Goal: Task Accomplishment & Management: Manage account settings

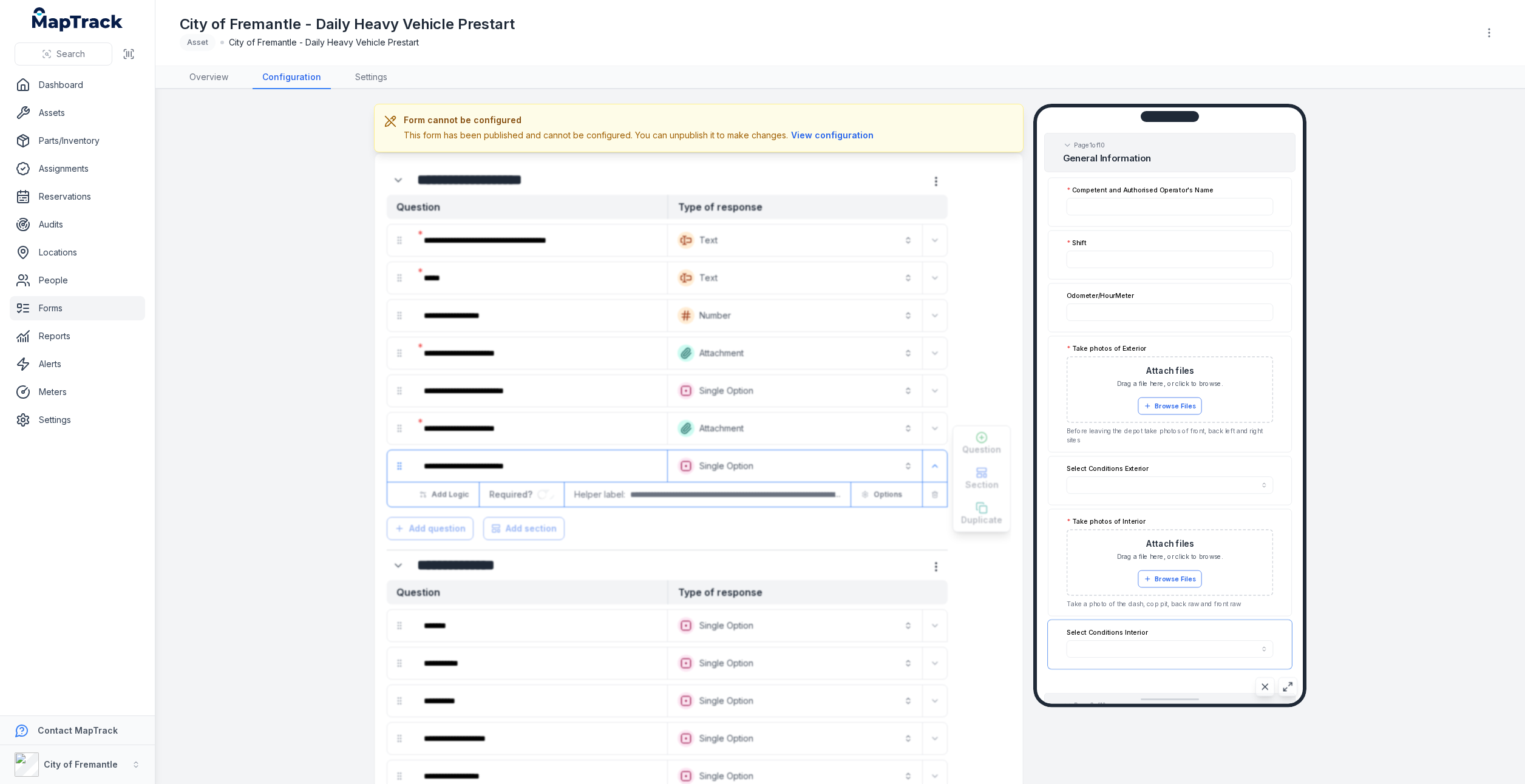
scroll to position [155, 0]
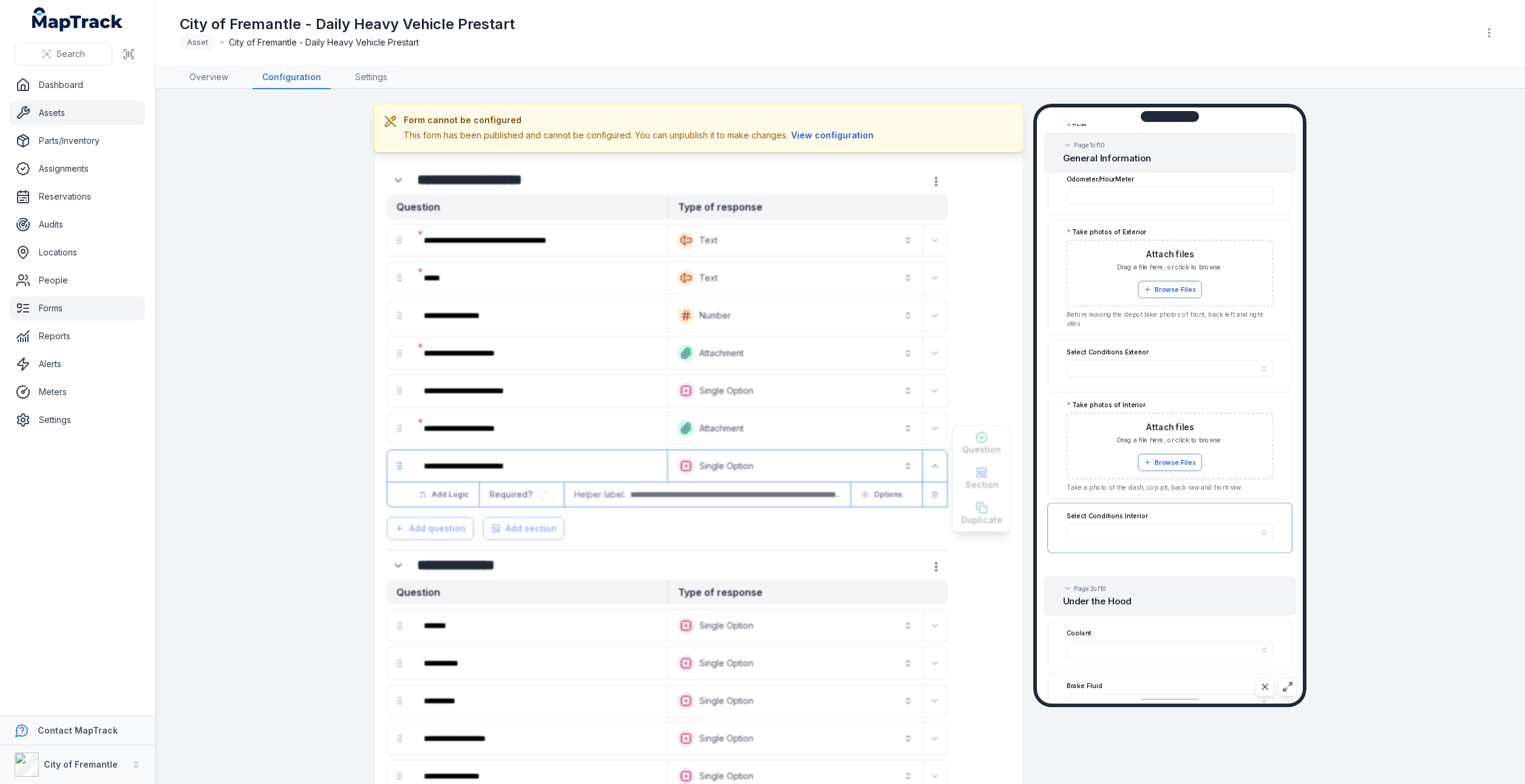
click at [48, 108] on link "Assets" at bounding box center [77, 113] width 135 height 24
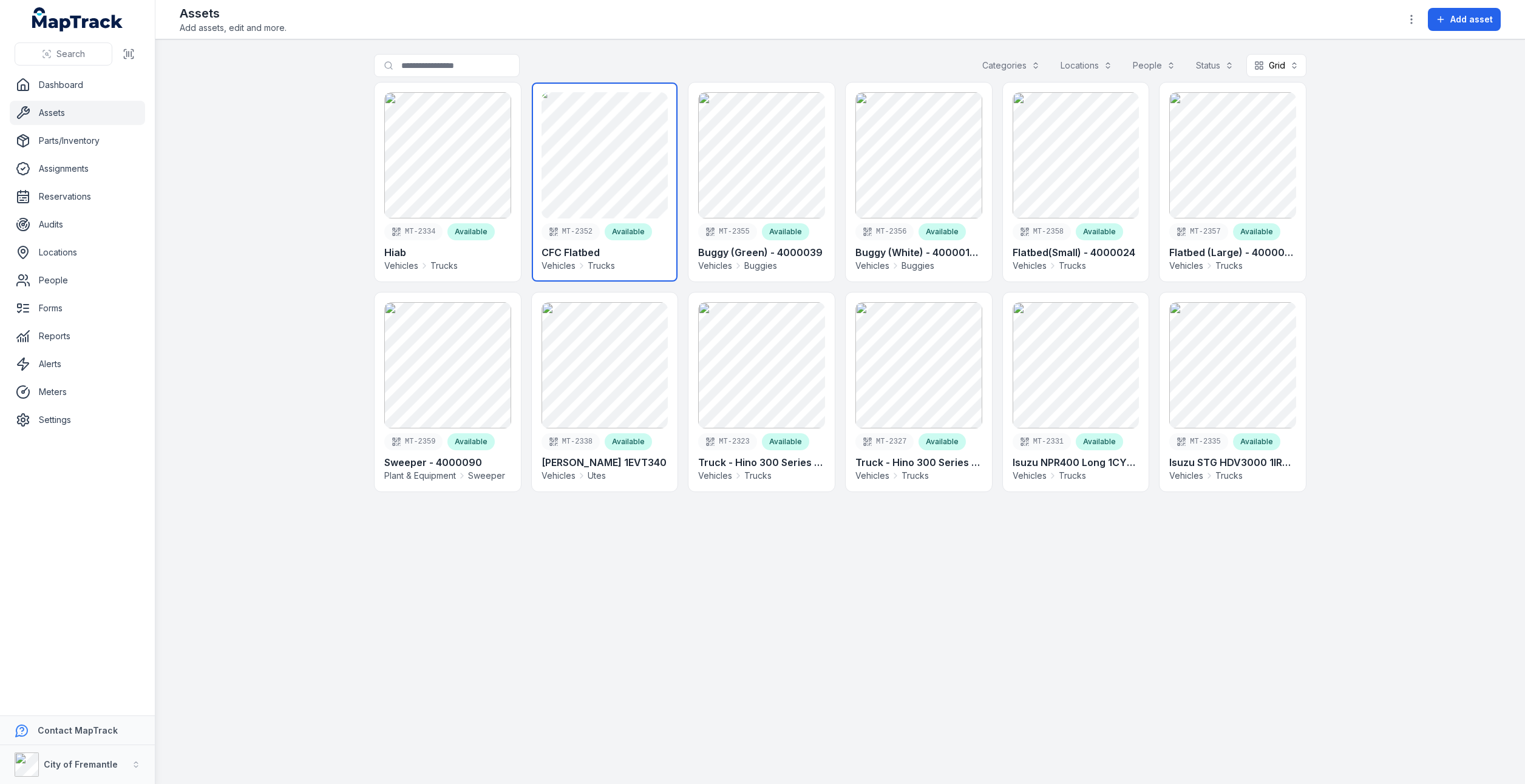
click at [650, 170] on link at bounding box center [605, 182] width 146 height 199
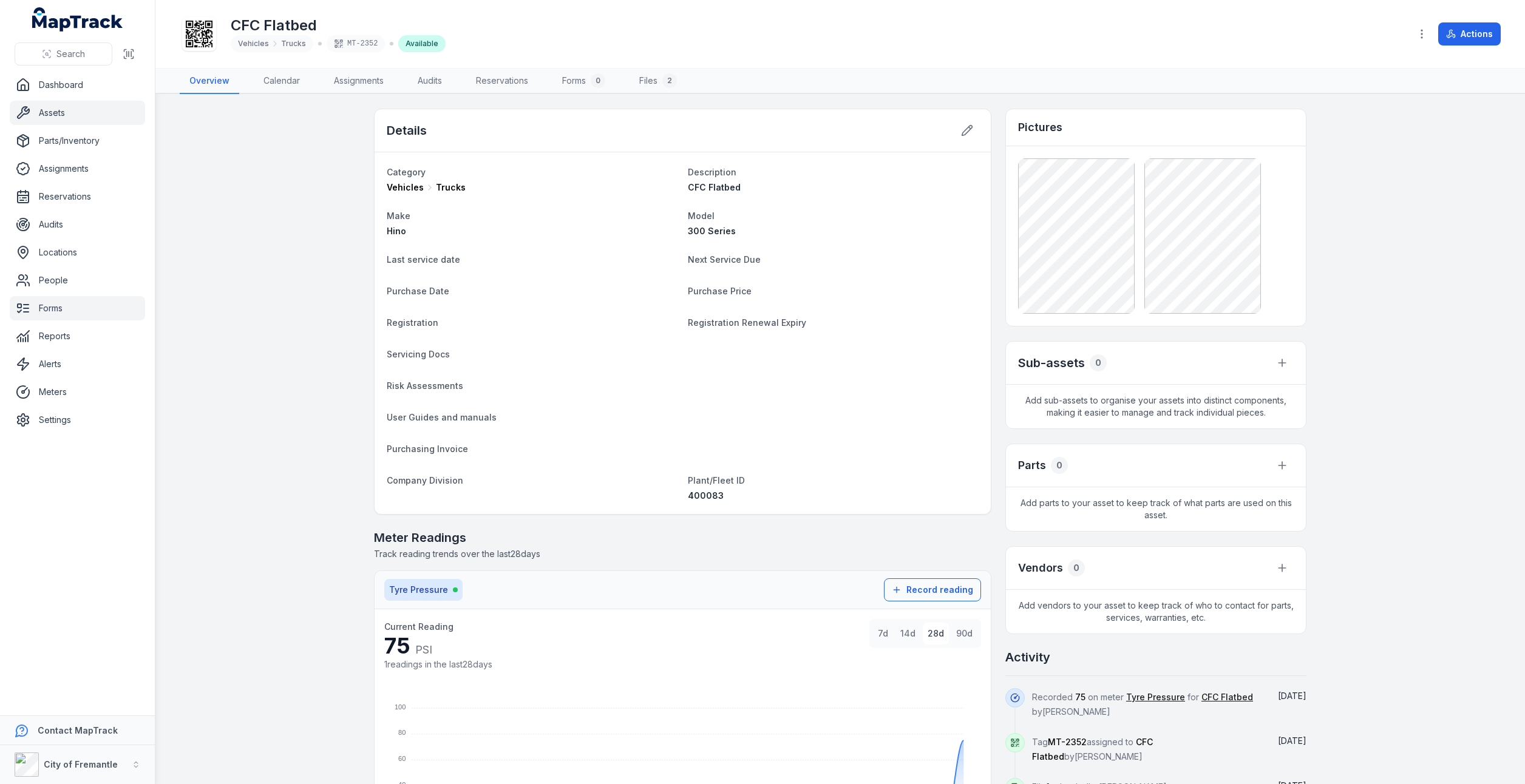
click at [48, 307] on link "Forms" at bounding box center [77, 308] width 135 height 24
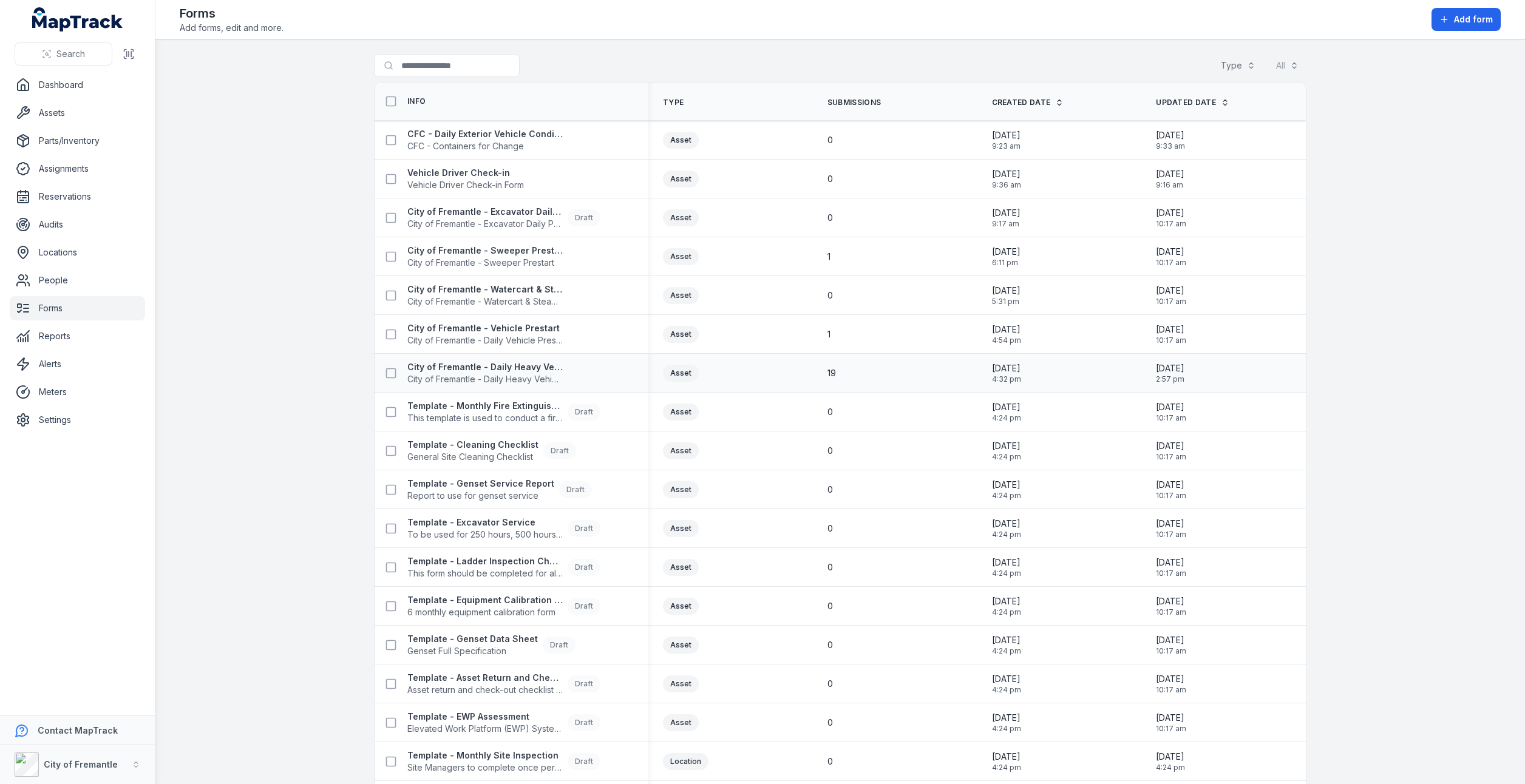
click at [521, 383] on div "City of Fremantle - Daily Heavy Vehicle Prestart City of Fremantle - Daily Heav…" at bounding box center [511, 373] width 273 height 34
click at [510, 373] on span "City of Fremantle - Daily Heavy Vehicle Prestart" at bounding box center [485, 379] width 155 height 12
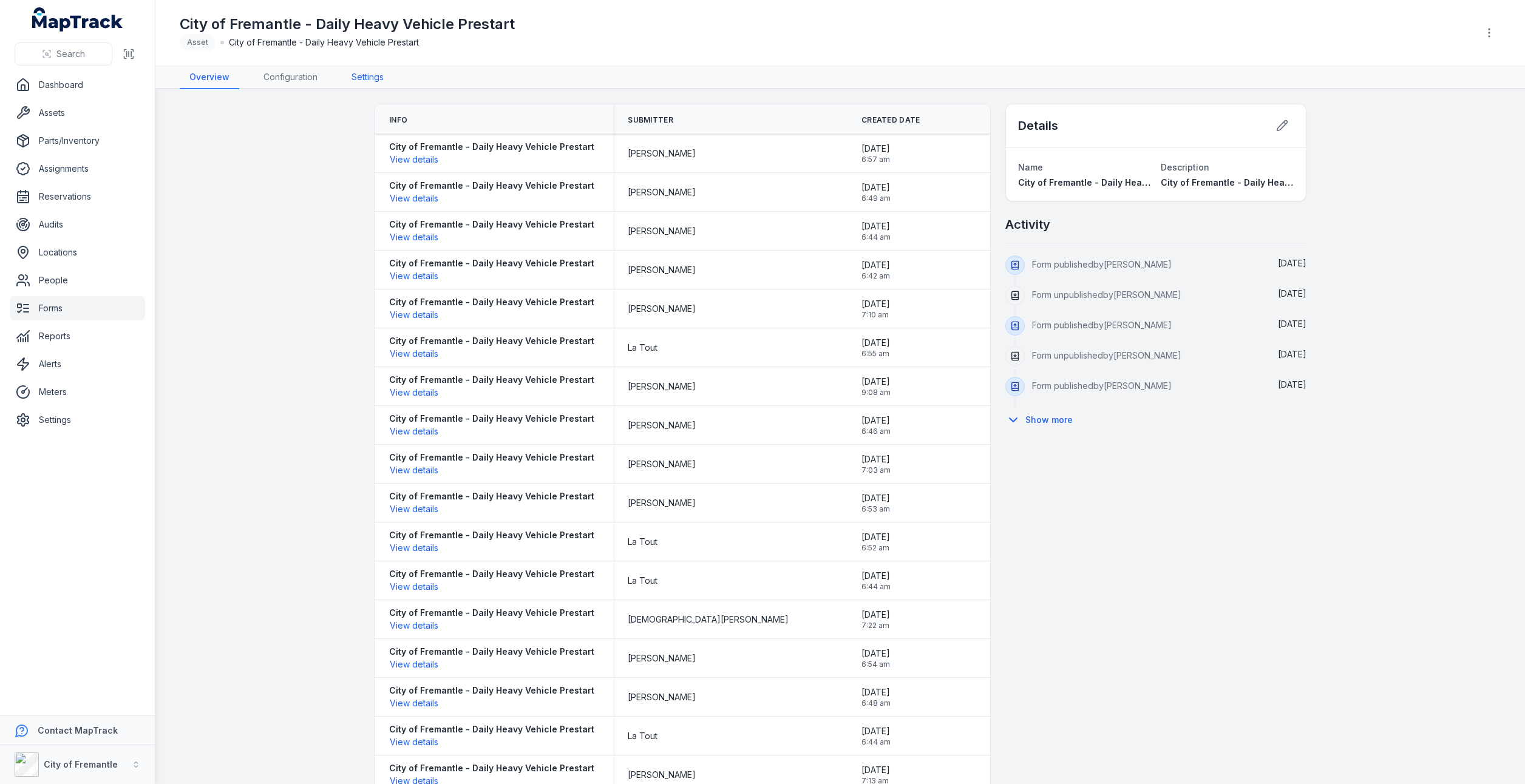
click at [366, 74] on link "Settings" at bounding box center [367, 78] width 52 height 23
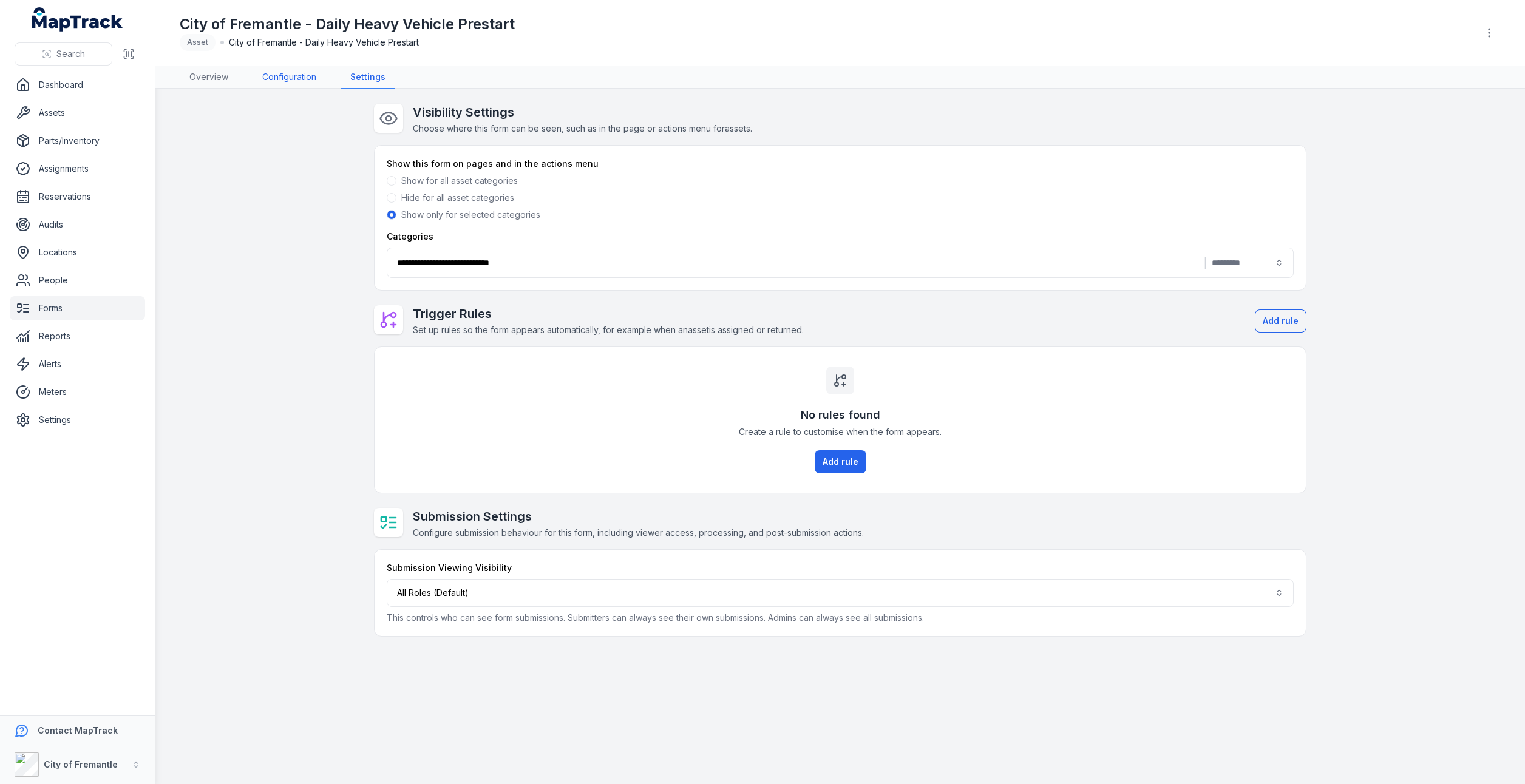
click at [287, 77] on link "Configuration" at bounding box center [289, 78] width 74 height 23
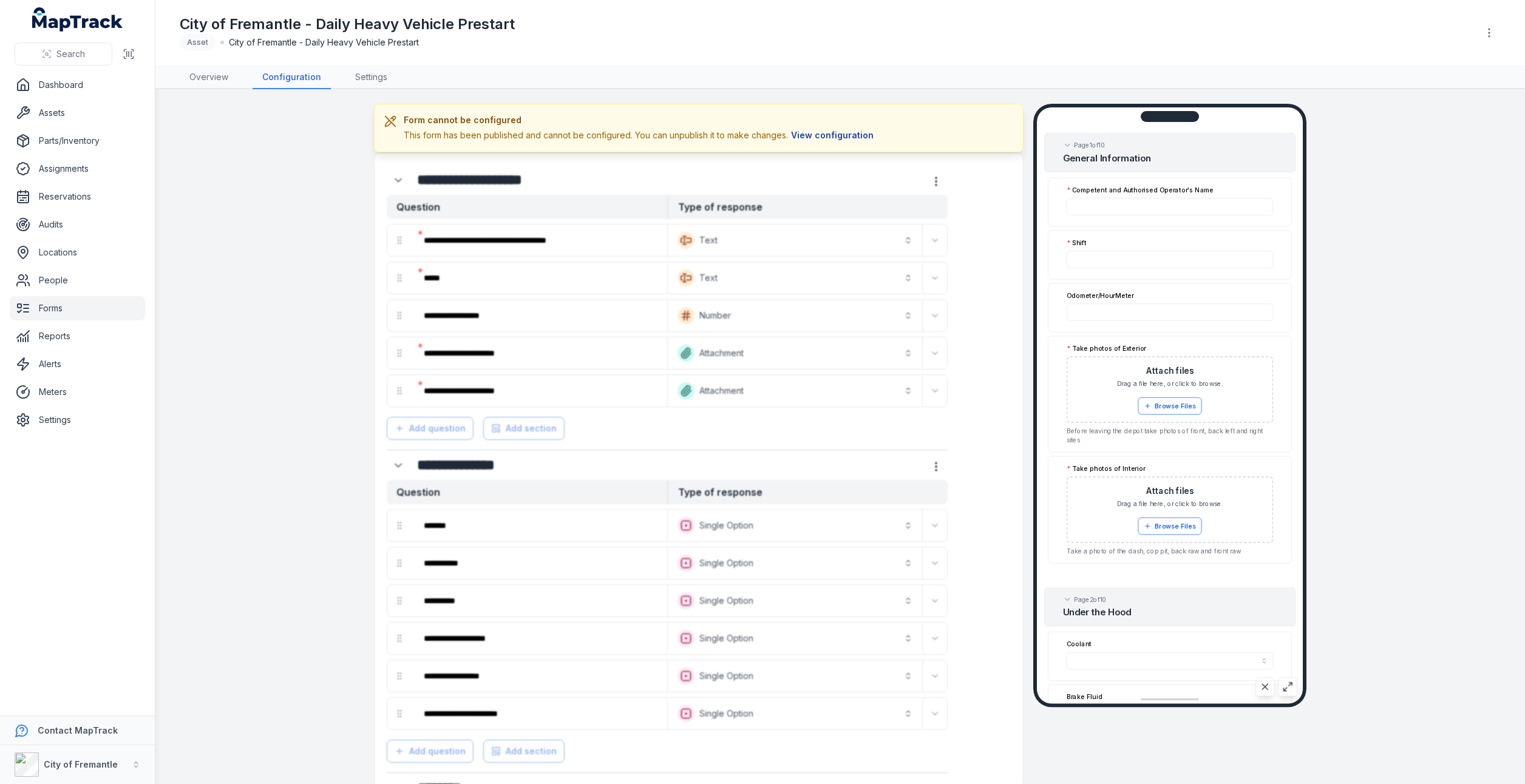
click at [839, 136] on button "View configuration" at bounding box center [833, 135] width 89 height 13
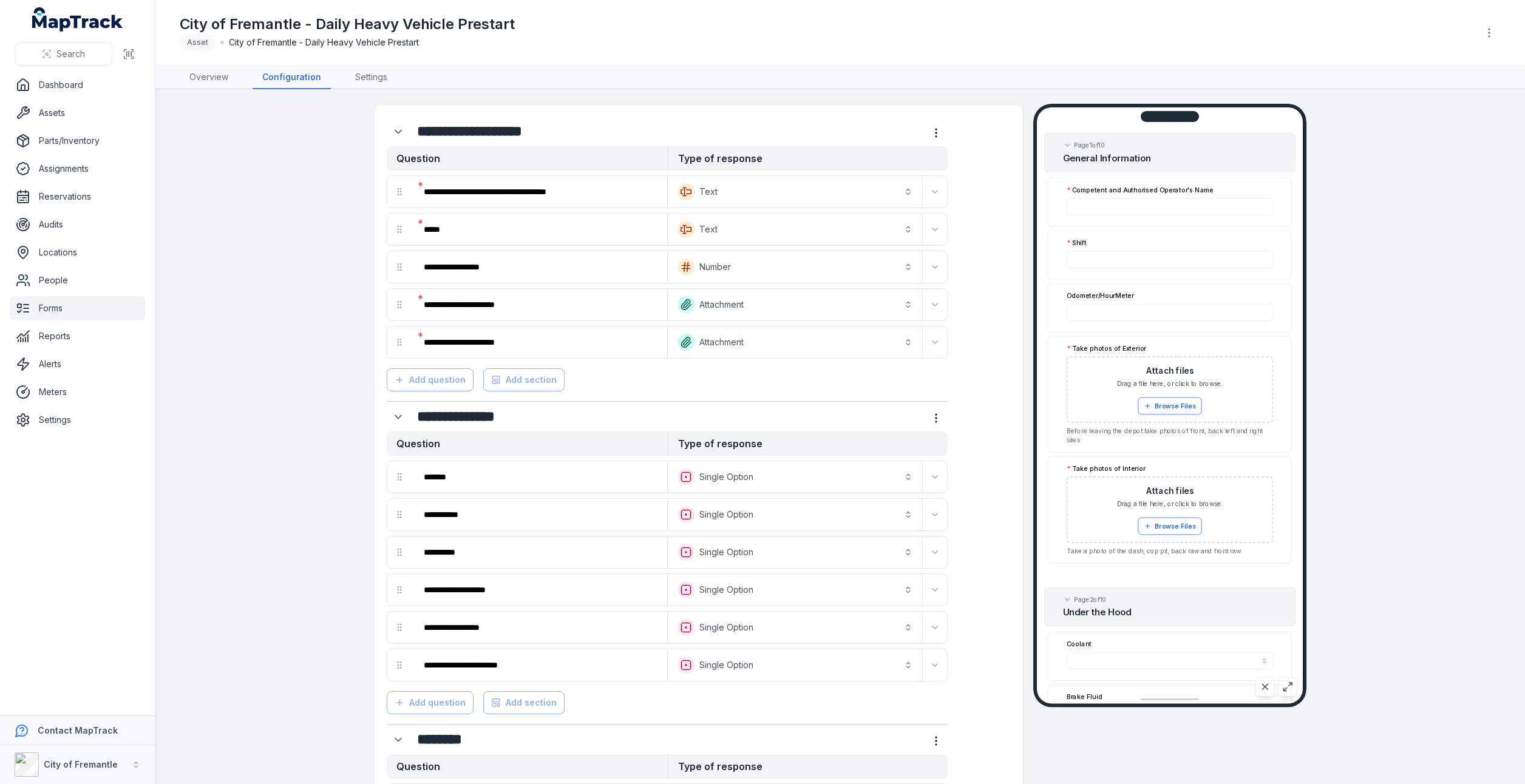
click at [61, 313] on link "Forms" at bounding box center [77, 308] width 135 height 24
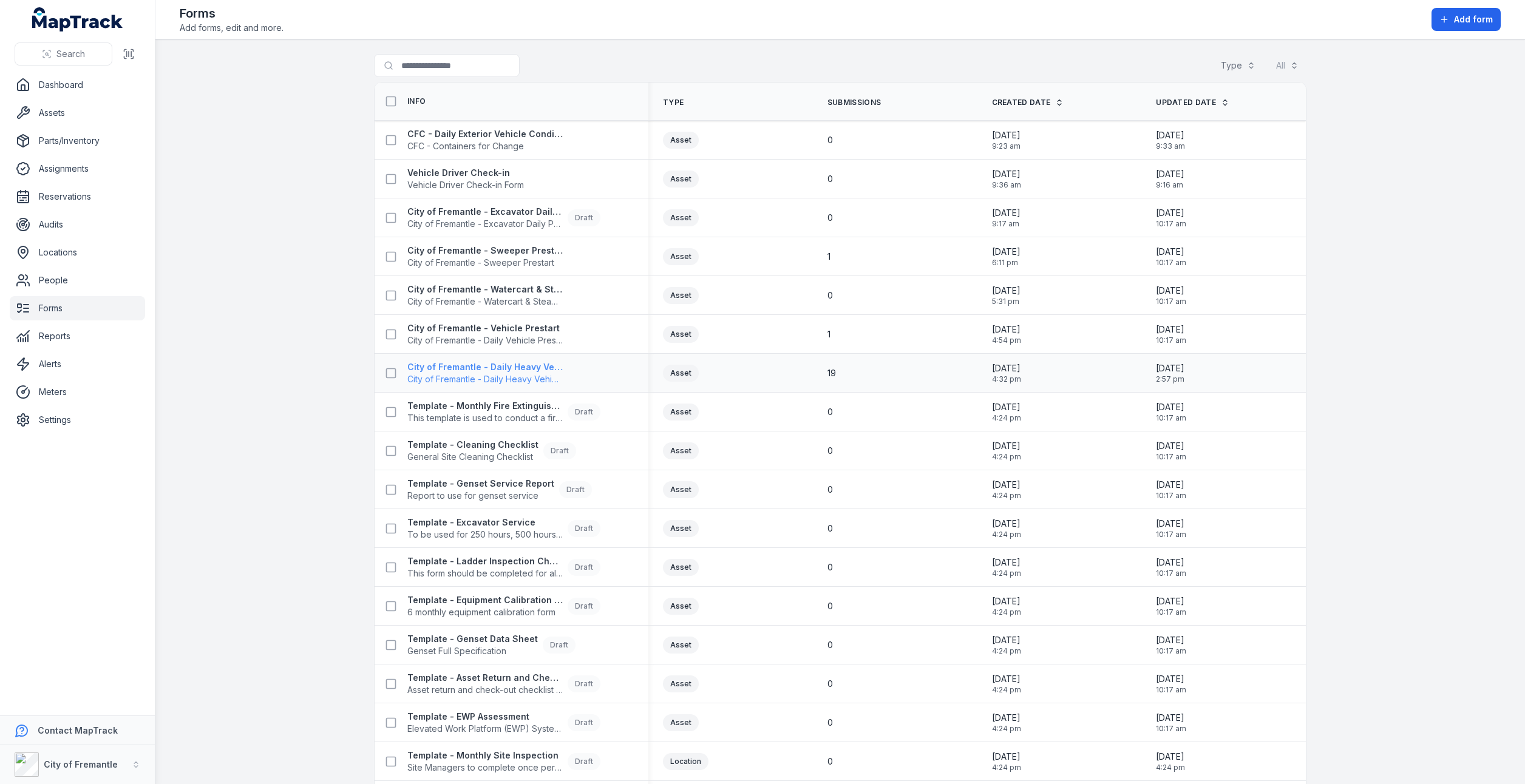
click at [499, 377] on span "City of Fremantle - Daily Heavy Vehicle Prestart" at bounding box center [485, 379] width 155 height 12
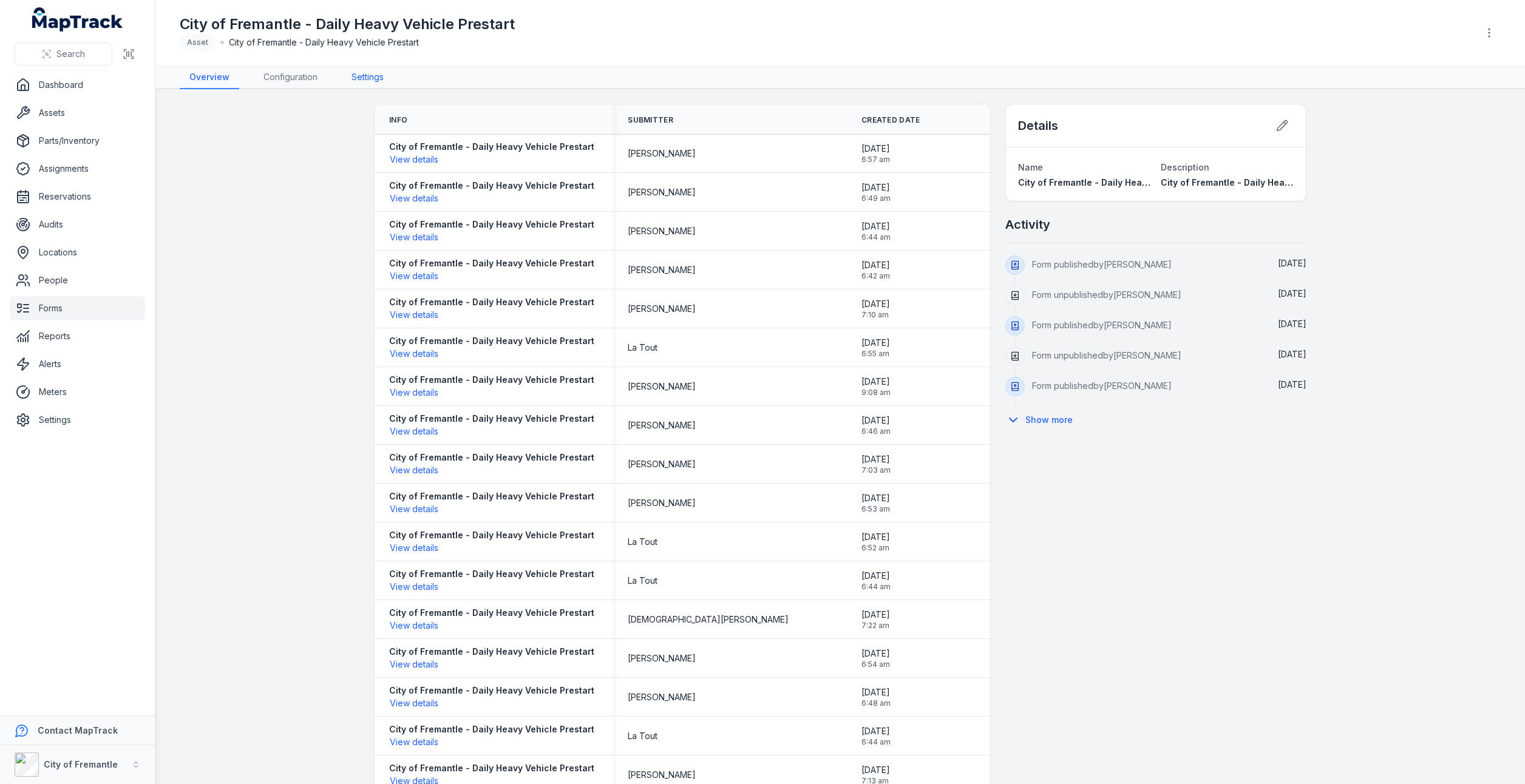
click at [365, 77] on link "Settings" at bounding box center [367, 78] width 52 height 23
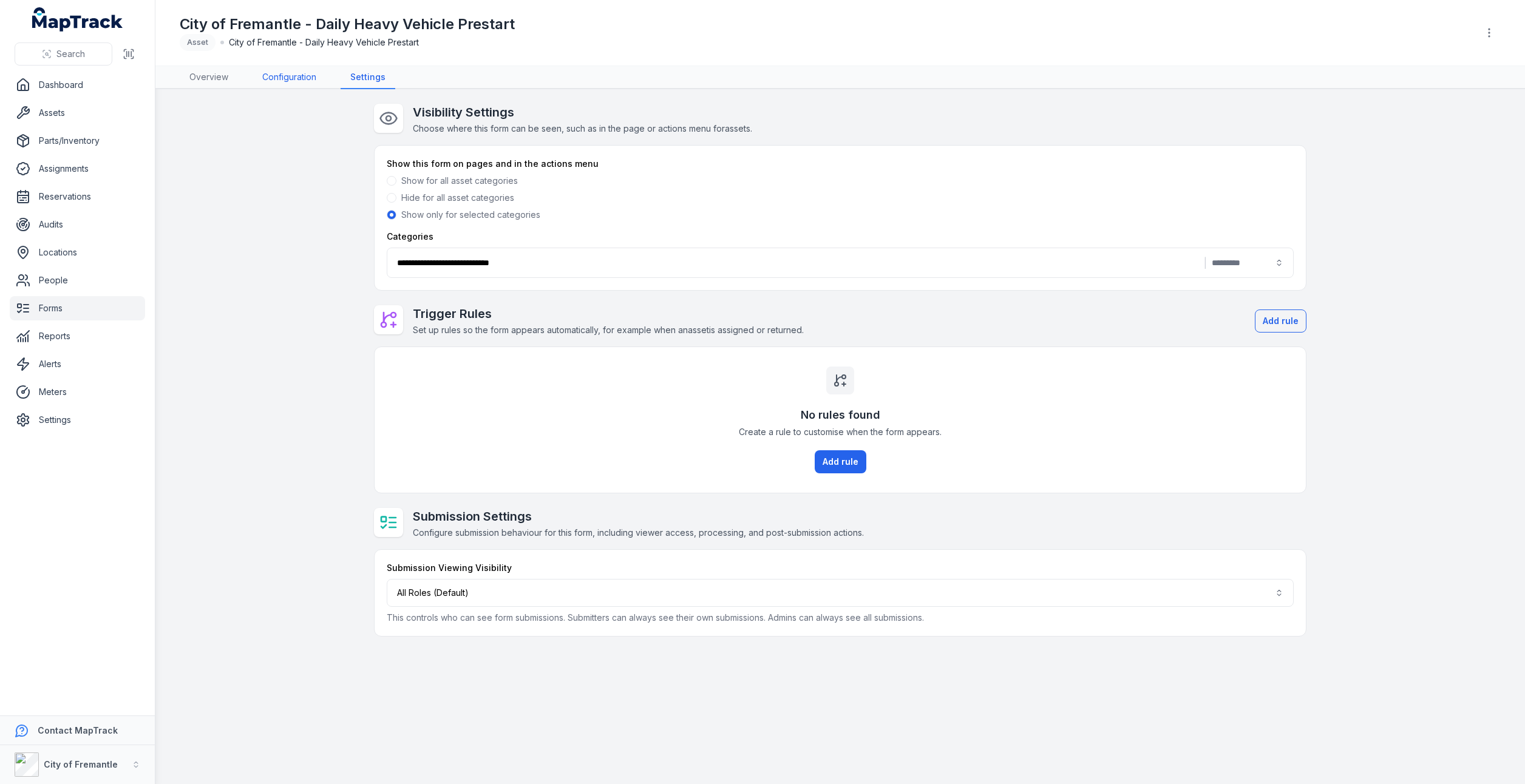
click at [294, 72] on link "Configuration" at bounding box center [289, 78] width 74 height 23
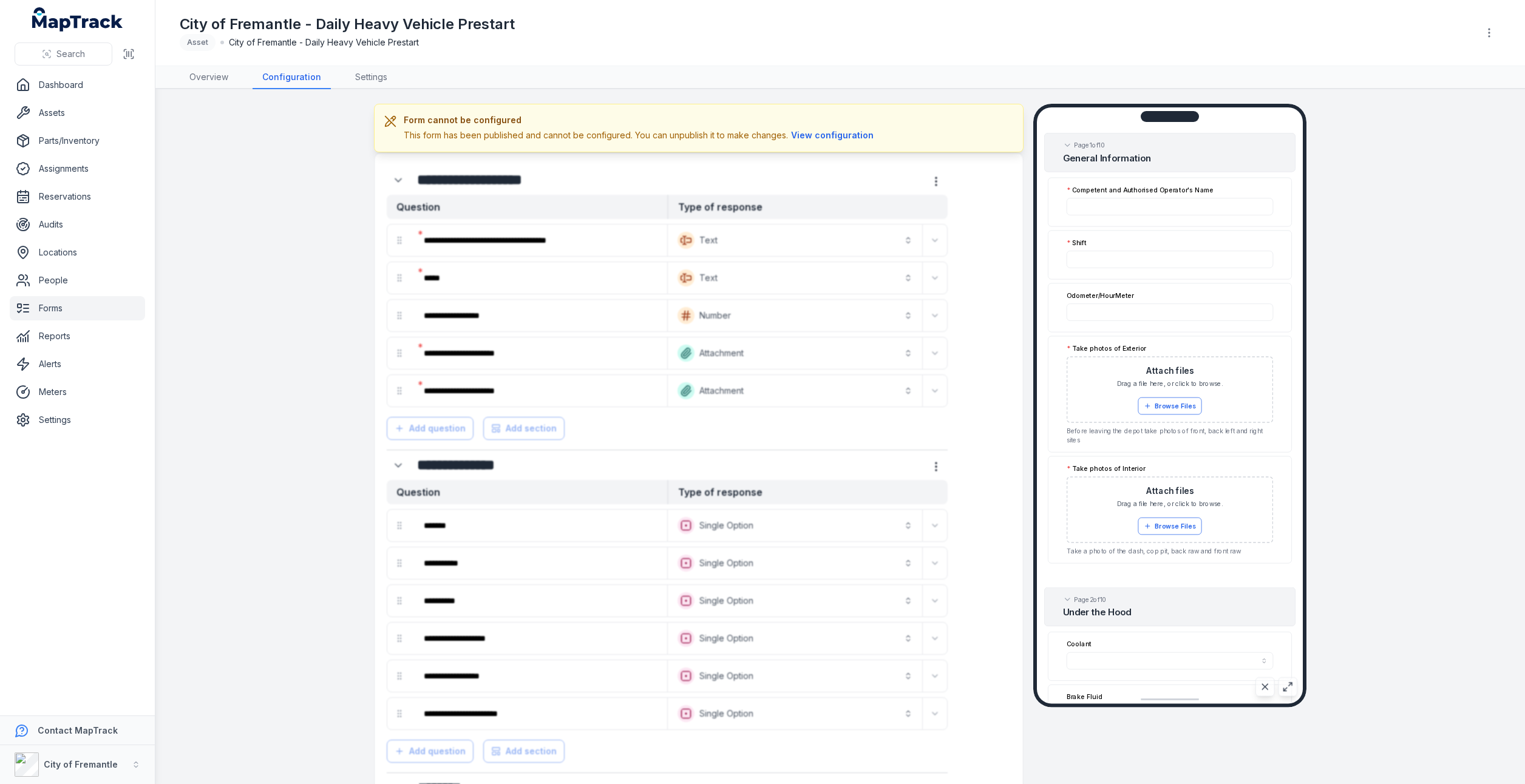
click at [64, 301] on link "Forms" at bounding box center [77, 308] width 135 height 24
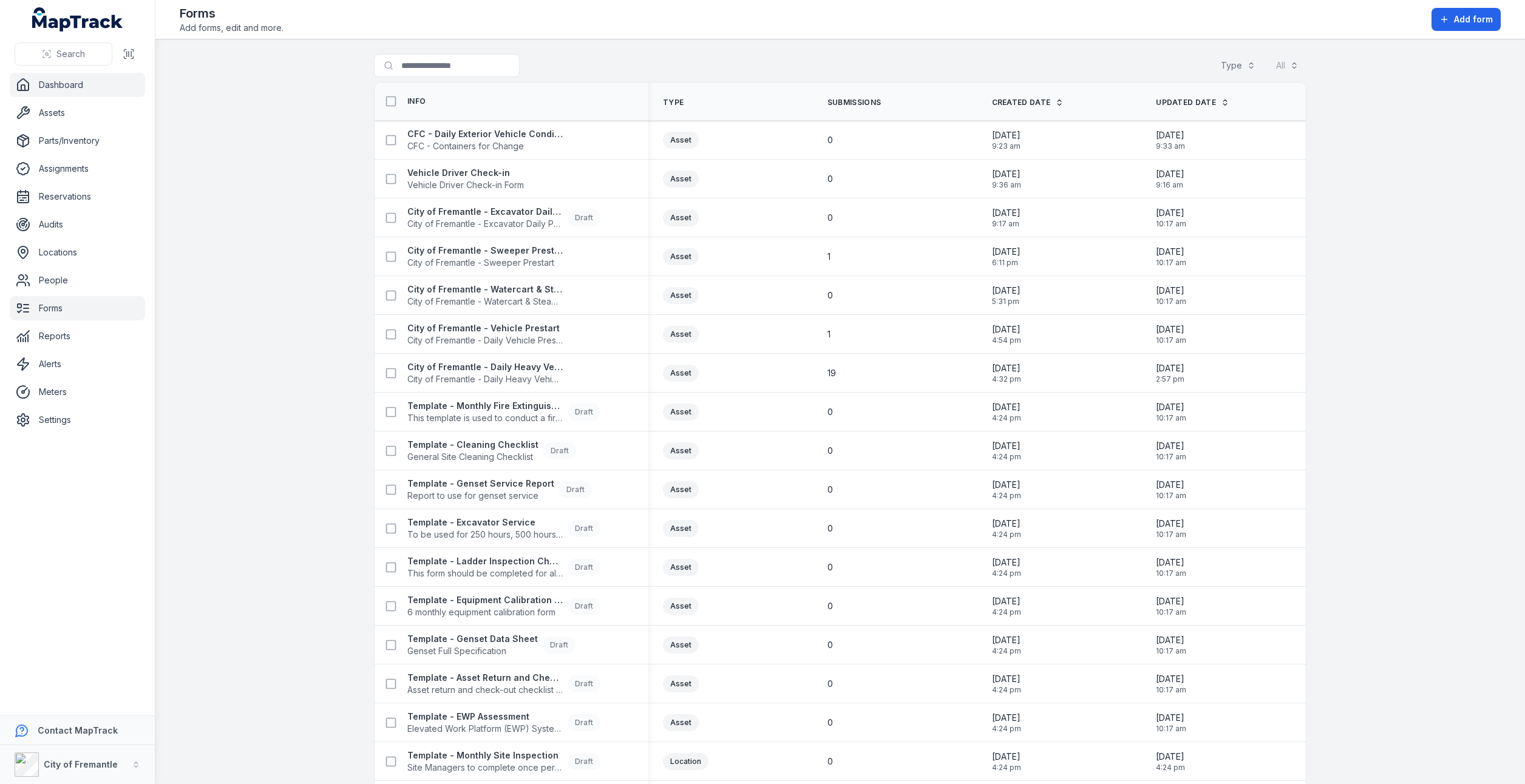
click at [55, 85] on link "Dashboard" at bounding box center [77, 85] width 135 height 24
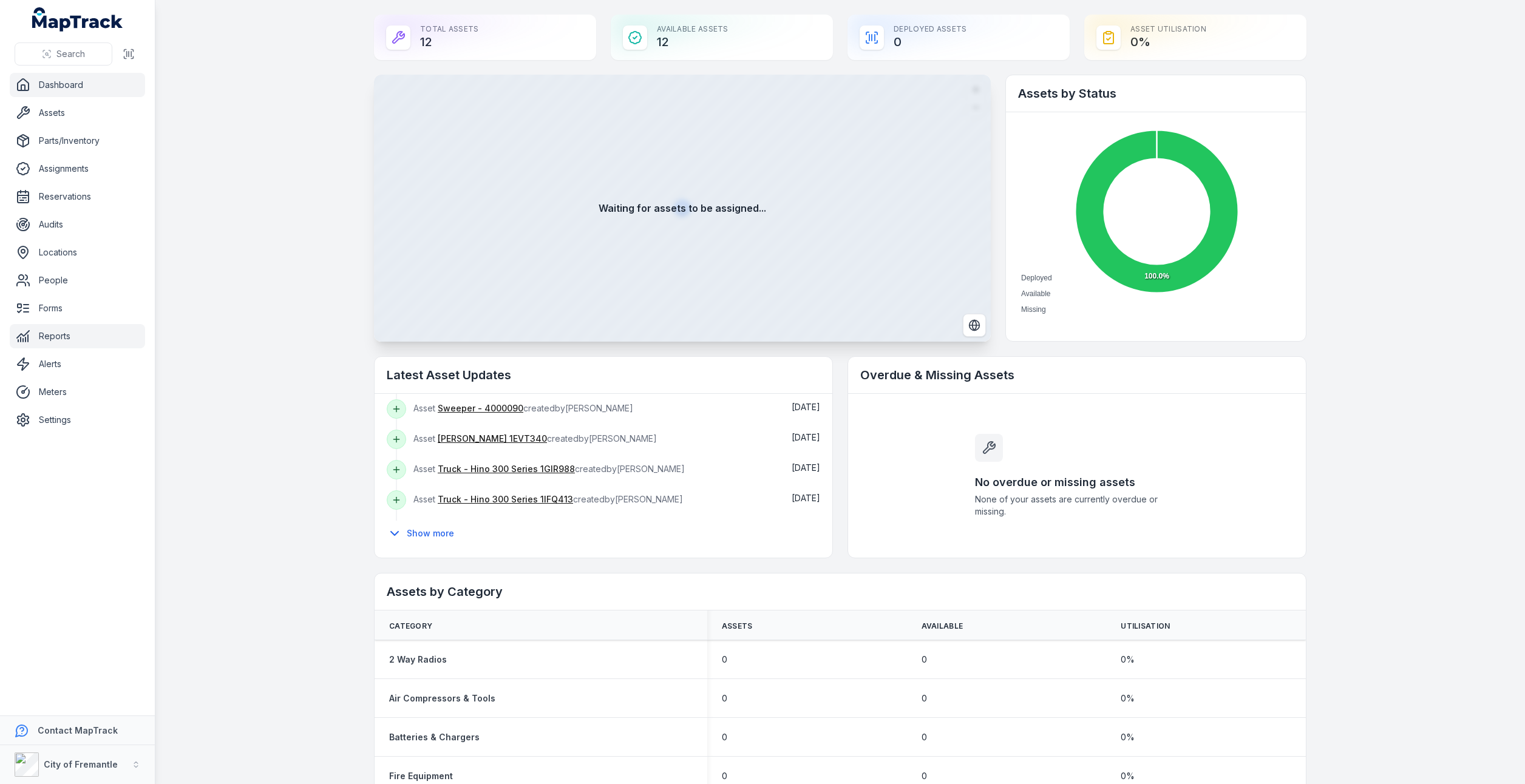
click at [56, 341] on link "Reports" at bounding box center [77, 336] width 135 height 24
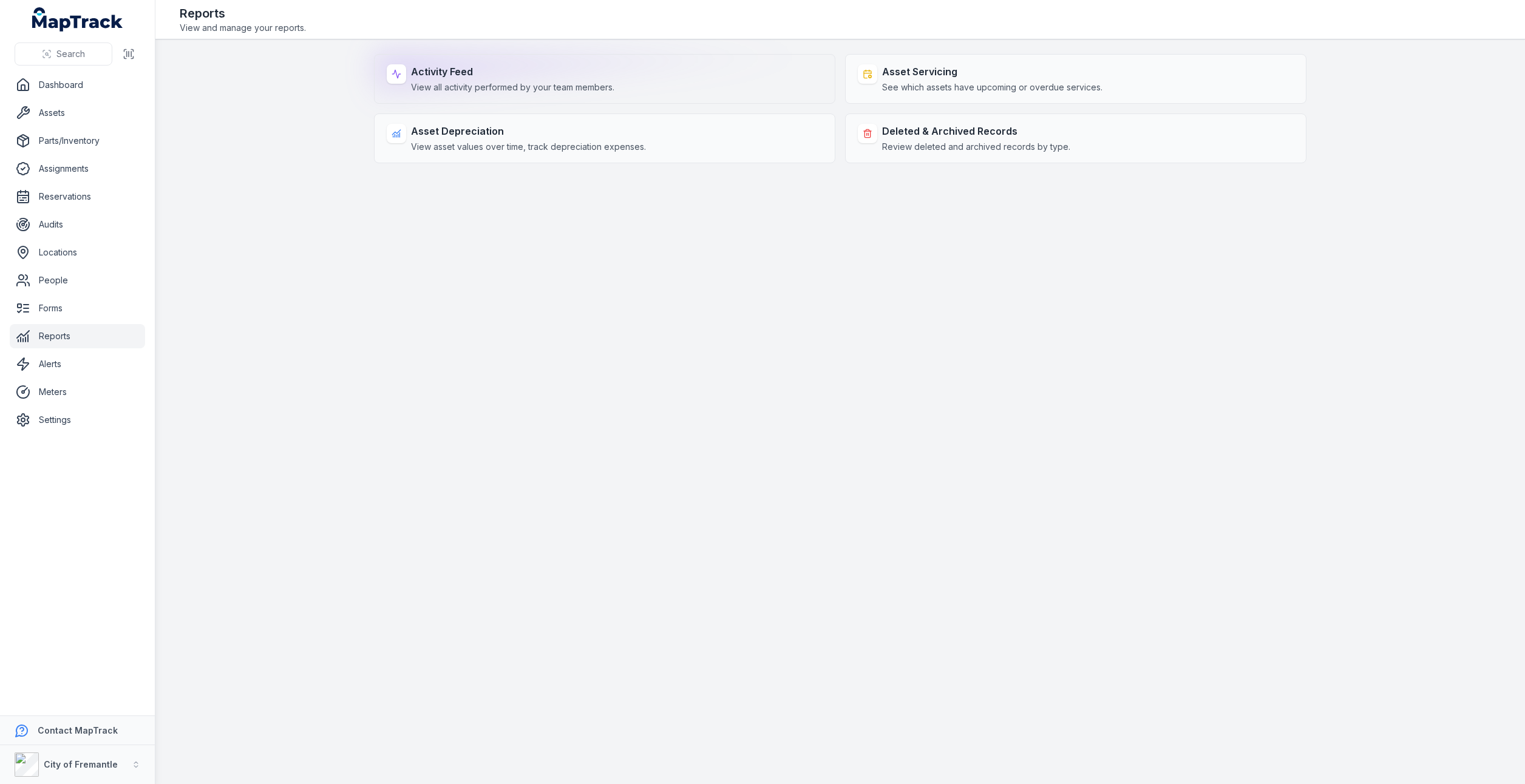
click at [531, 70] on strong "Activity Feed" at bounding box center [513, 72] width 203 height 15
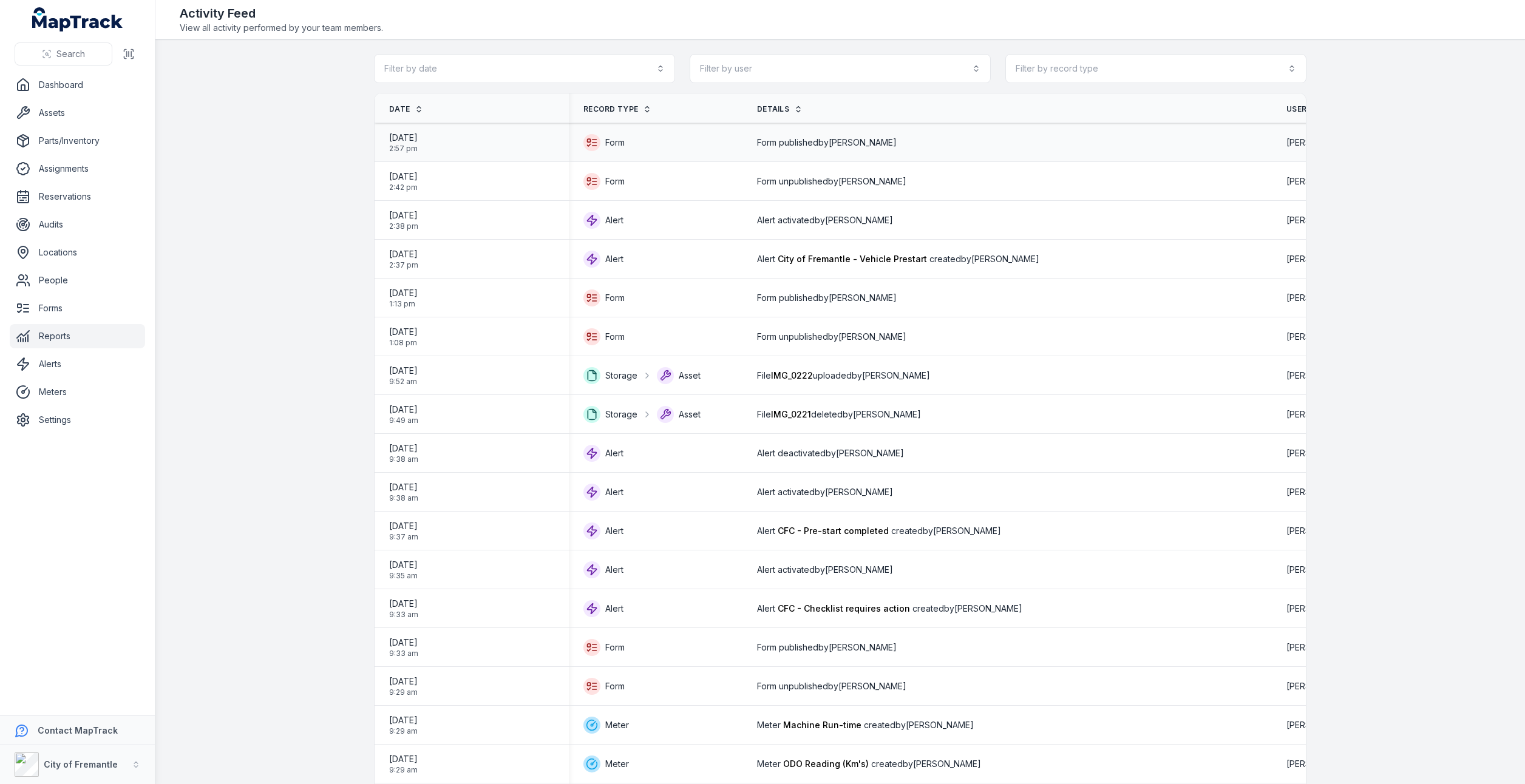
click at [595, 139] on icon at bounding box center [592, 142] width 17 height 17
click at [583, 142] on icon at bounding box center [592, 142] width 17 height 17
drag, startPoint x: 581, startPoint y: 142, endPoint x: 622, endPoint y: 148, distance: 41.4
click at [622, 148] on div "Form" at bounding box center [655, 142] width 144 height 17
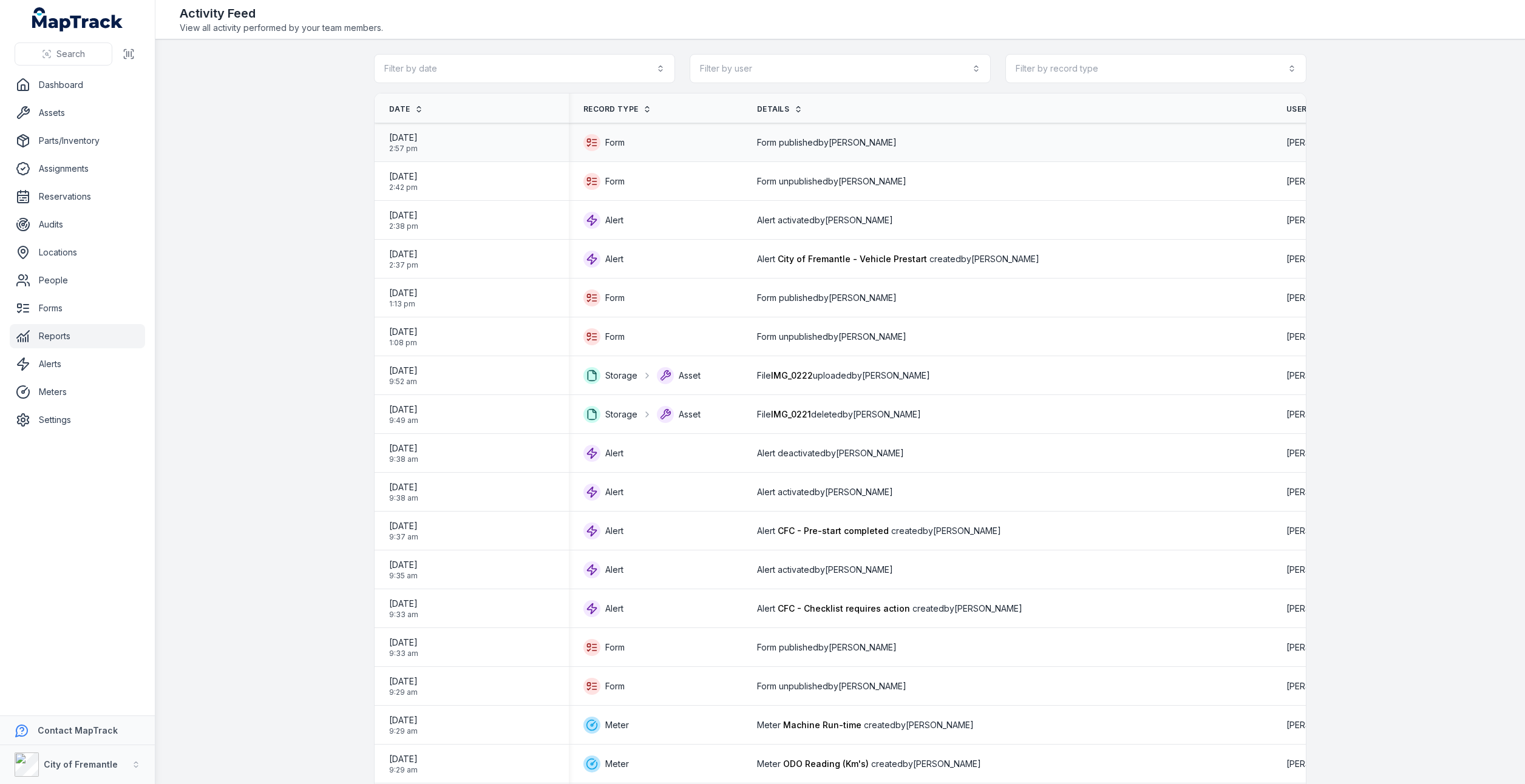
click at [448, 139] on div "[DATE] 2:57 pm" at bounding box center [471, 142] width 165 height 22
click at [786, 144] on span "Form published by [PERSON_NAME]" at bounding box center [826, 142] width 139 height 12
click at [595, 139] on icon at bounding box center [592, 142] width 17 height 17
drag, startPoint x: 595, startPoint y: 139, endPoint x: 590, endPoint y: 143, distance: 6.4
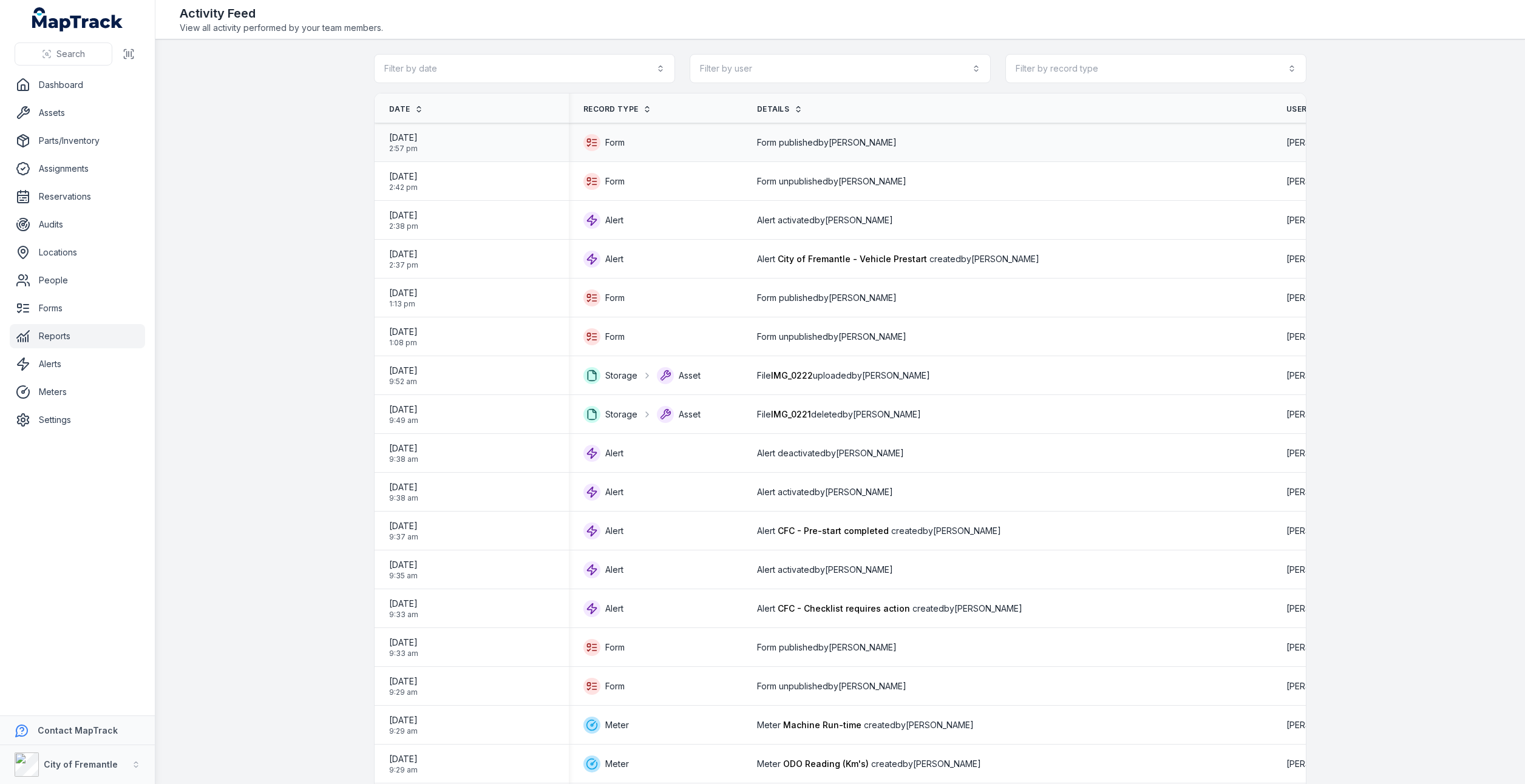
click at [589, 143] on icon at bounding box center [592, 142] width 17 height 17
click at [590, 142] on icon at bounding box center [592, 142] width 17 height 17
click at [590, 141] on icon at bounding box center [592, 142] width 17 height 17
click at [593, 142] on icon at bounding box center [594, 142] width 4 height 0
click at [418, 146] on span "2:57 pm" at bounding box center [403, 149] width 29 height 10
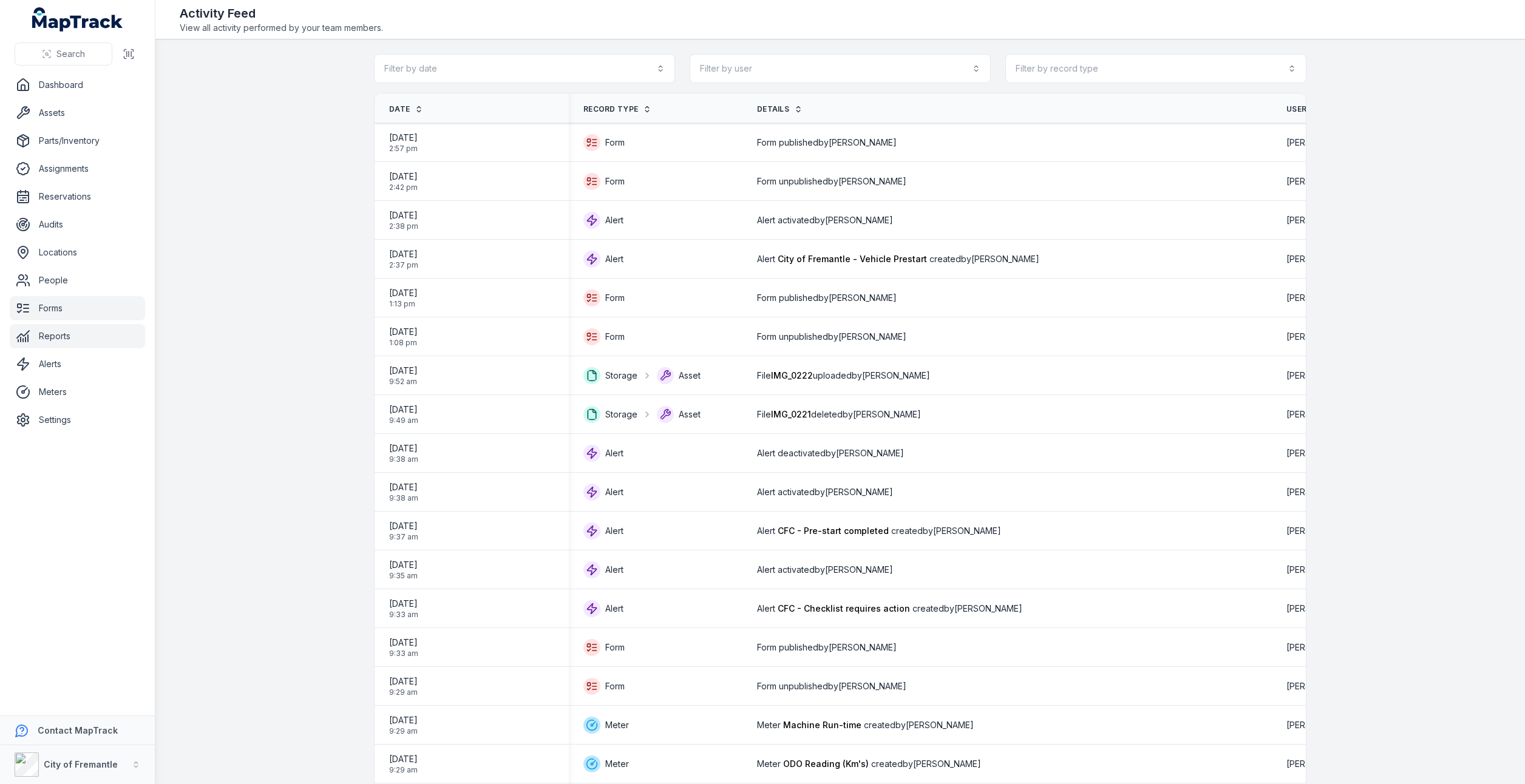
click at [48, 306] on link "Forms" at bounding box center [77, 308] width 135 height 24
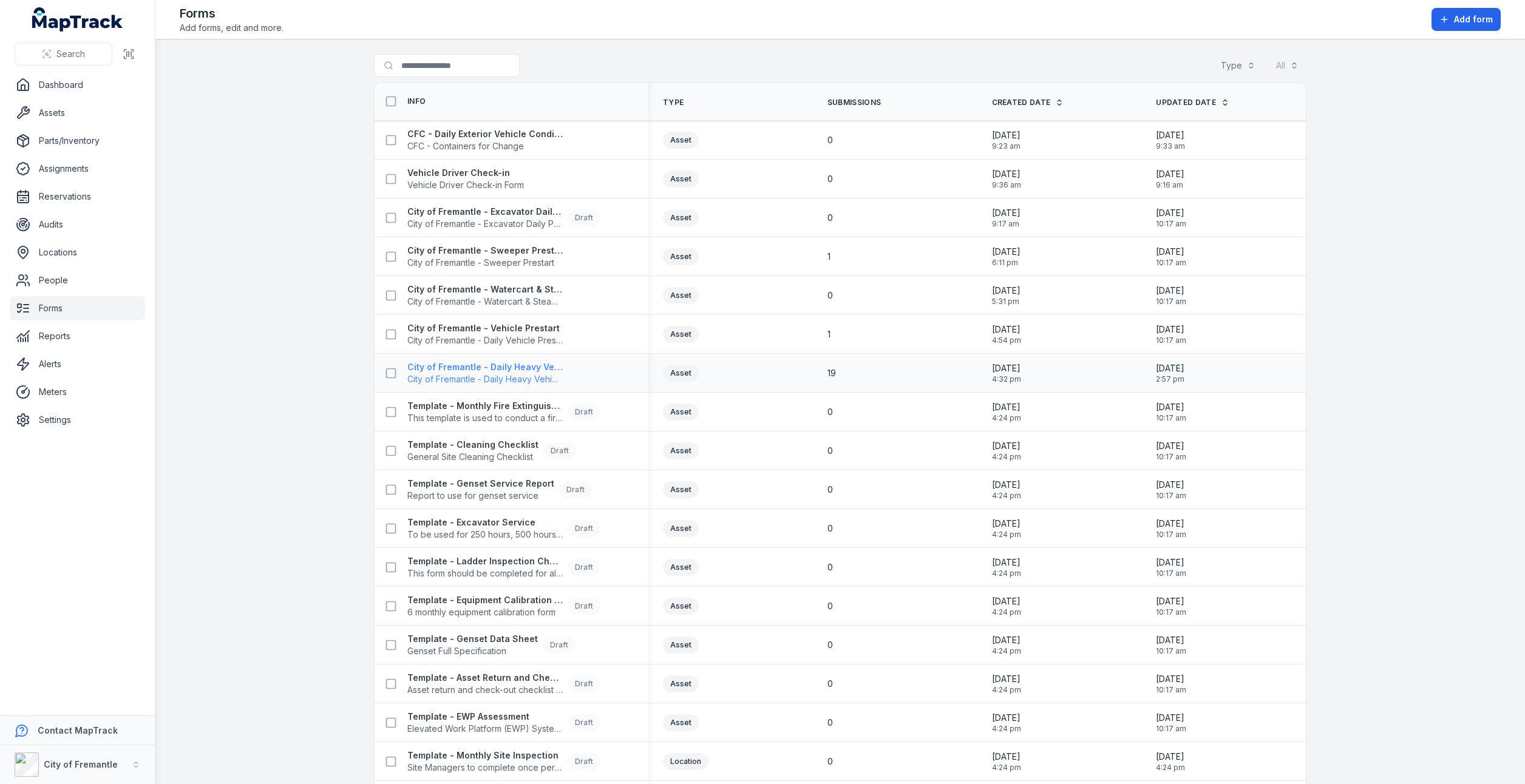
click at [517, 373] on span "City of Fremantle - Daily Heavy Vehicle Prestart" at bounding box center [485, 379] width 155 height 12
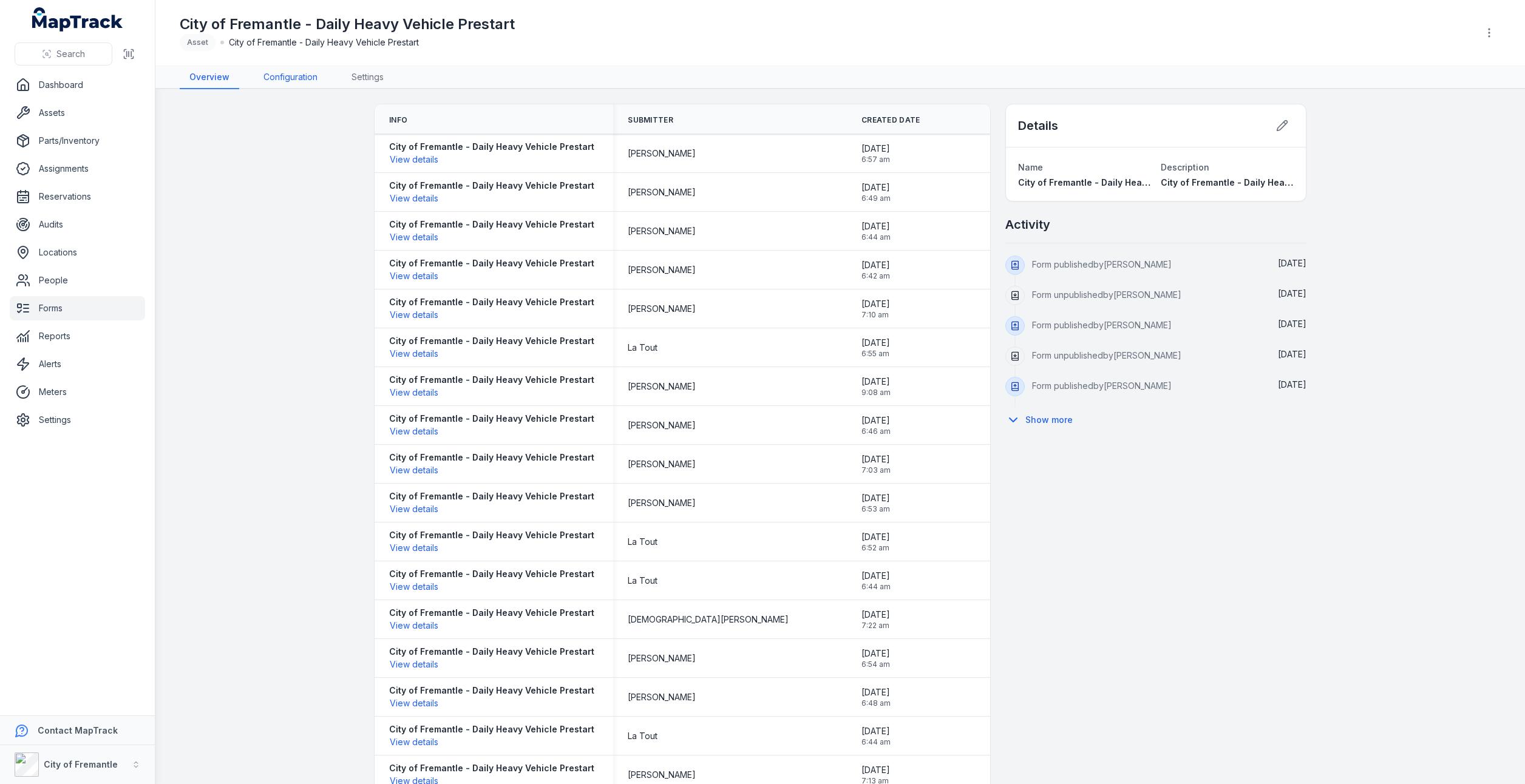
click at [290, 83] on link "Configuration" at bounding box center [291, 78] width 74 height 23
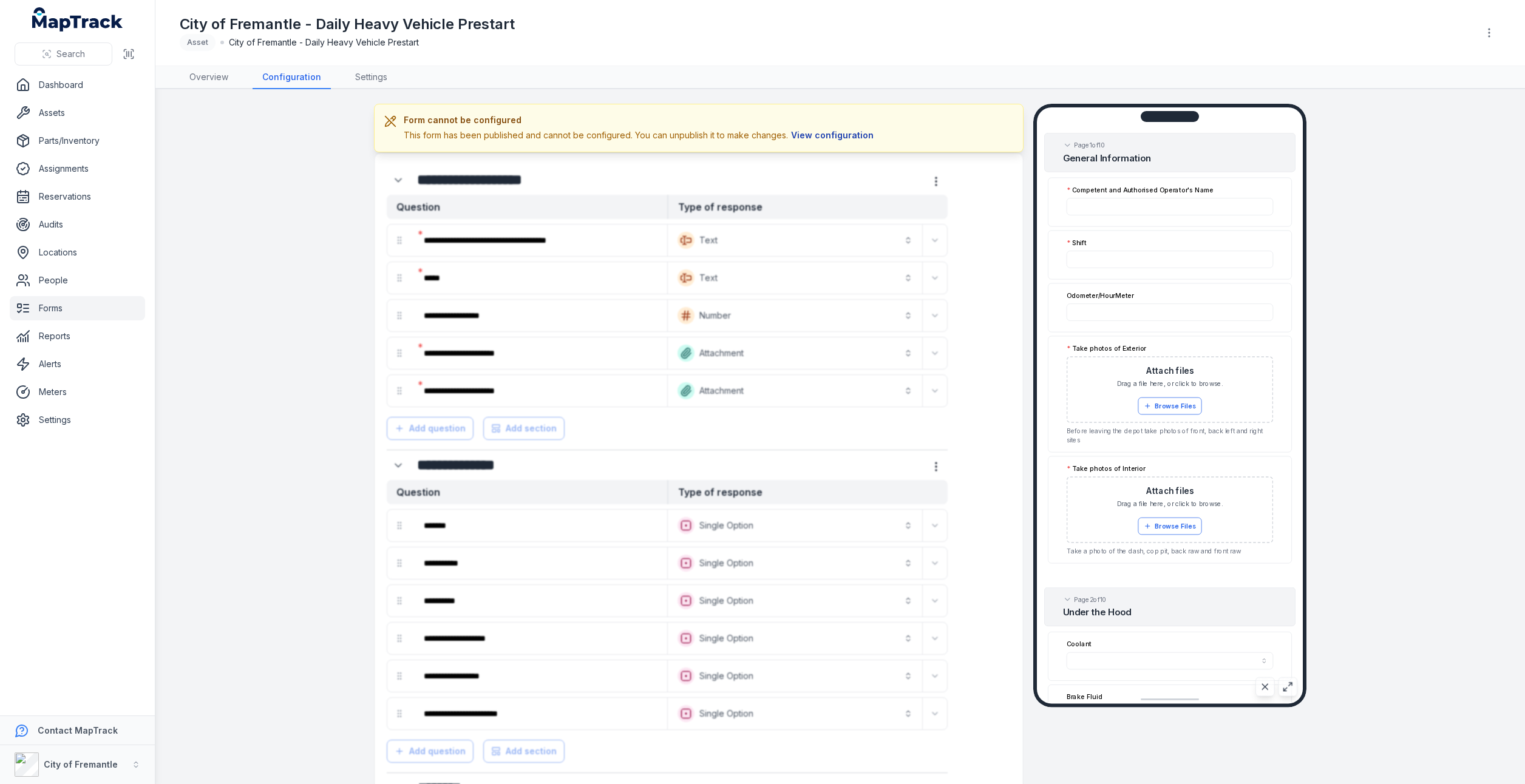
click at [834, 133] on button "View configuration" at bounding box center [833, 135] width 89 height 13
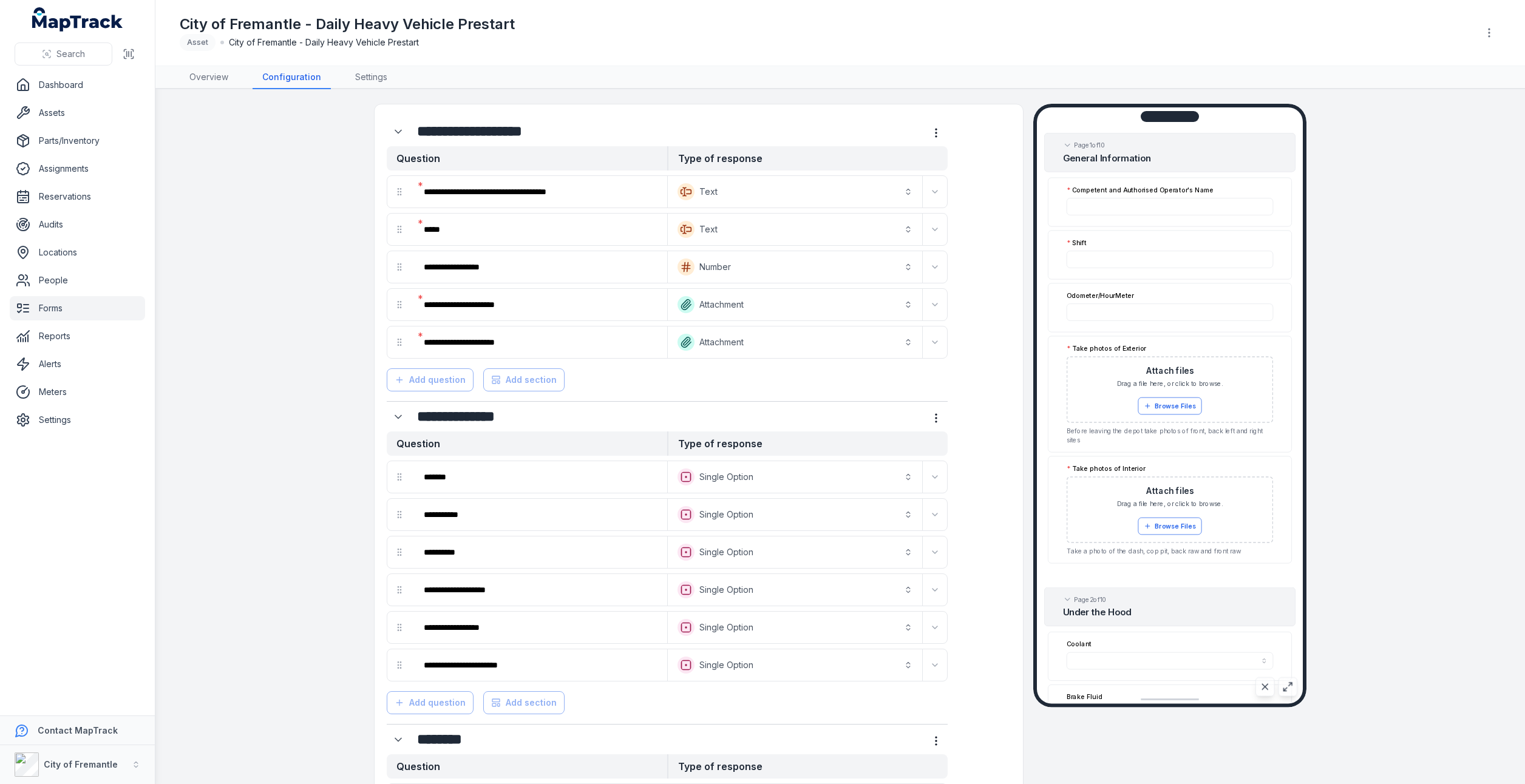
click at [1490, 13] on div "City of Fremantle - Daily Heavy Vehicle Prestart Asset City of Fremantle - Dail…" at bounding box center [840, 33] width 1321 height 56
click at [1488, 29] on circle "button" at bounding box center [1489, 29] width 1 height 1
click at [1437, 72] on div "Unpublish form" at bounding box center [1427, 65] width 136 height 22
